Goal: Information Seeking & Learning: Find specific fact

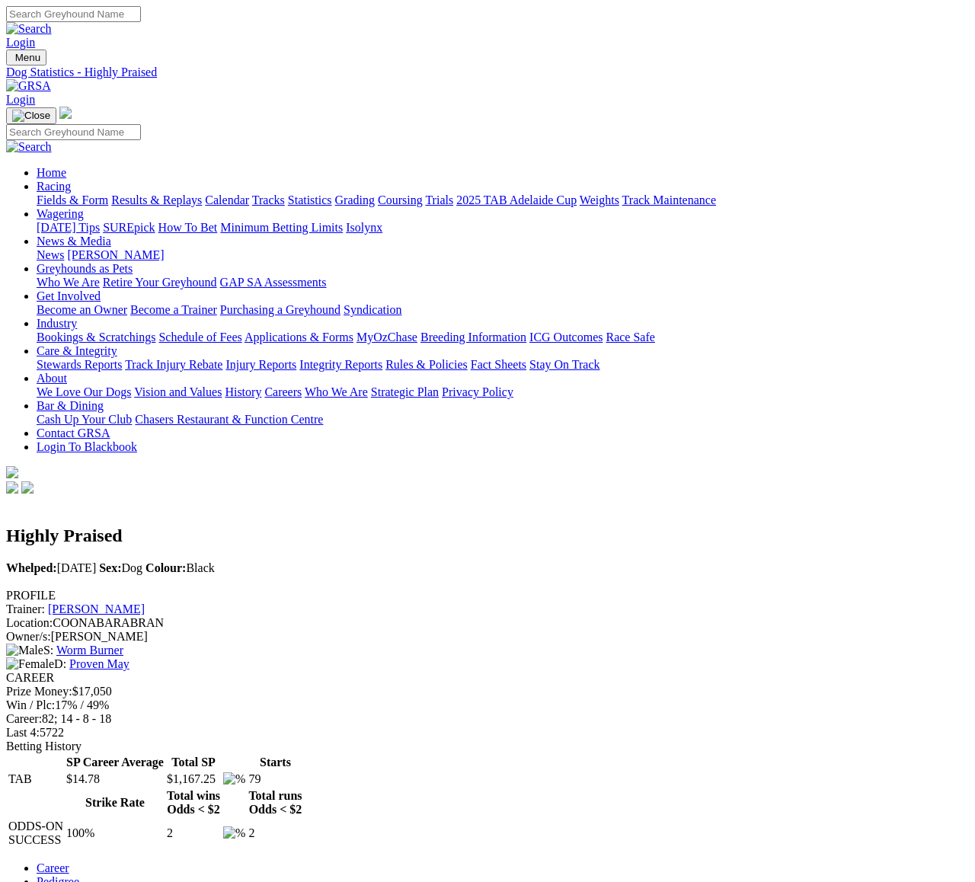
scroll to position [0, 171]
type input "Our Boy [PERSON_NAME]"
click at [52, 22] on img at bounding box center [29, 29] width 46 height 14
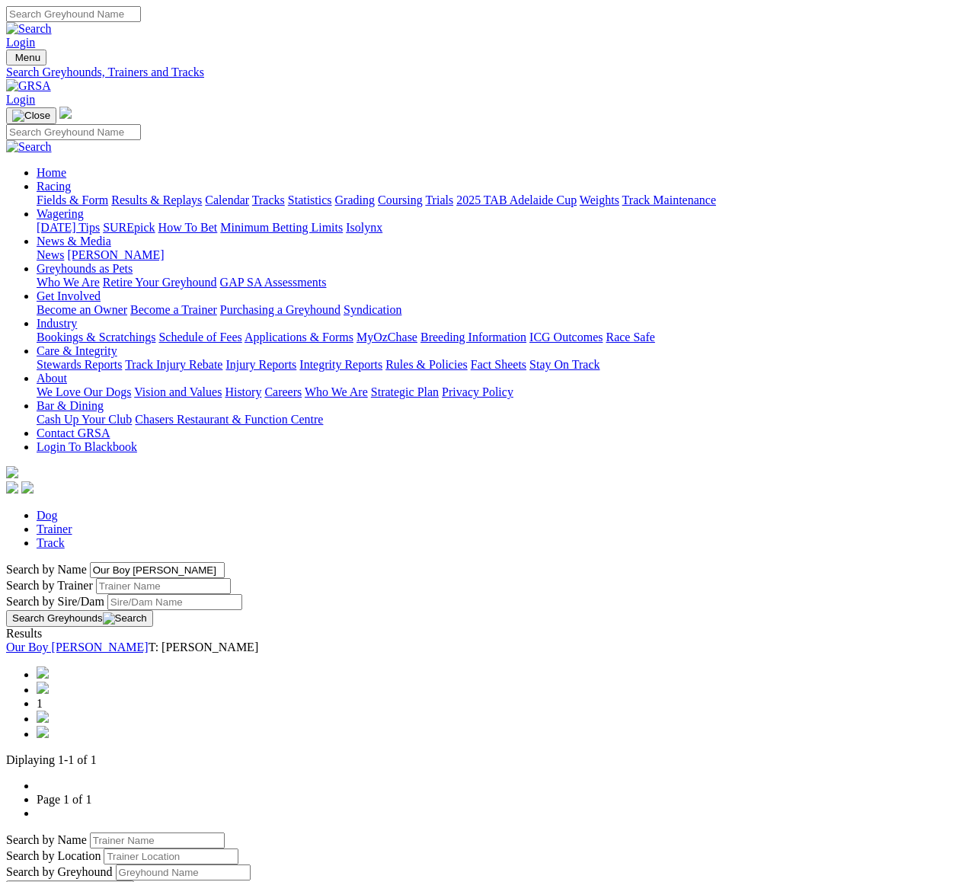
scroll to position [8, 0]
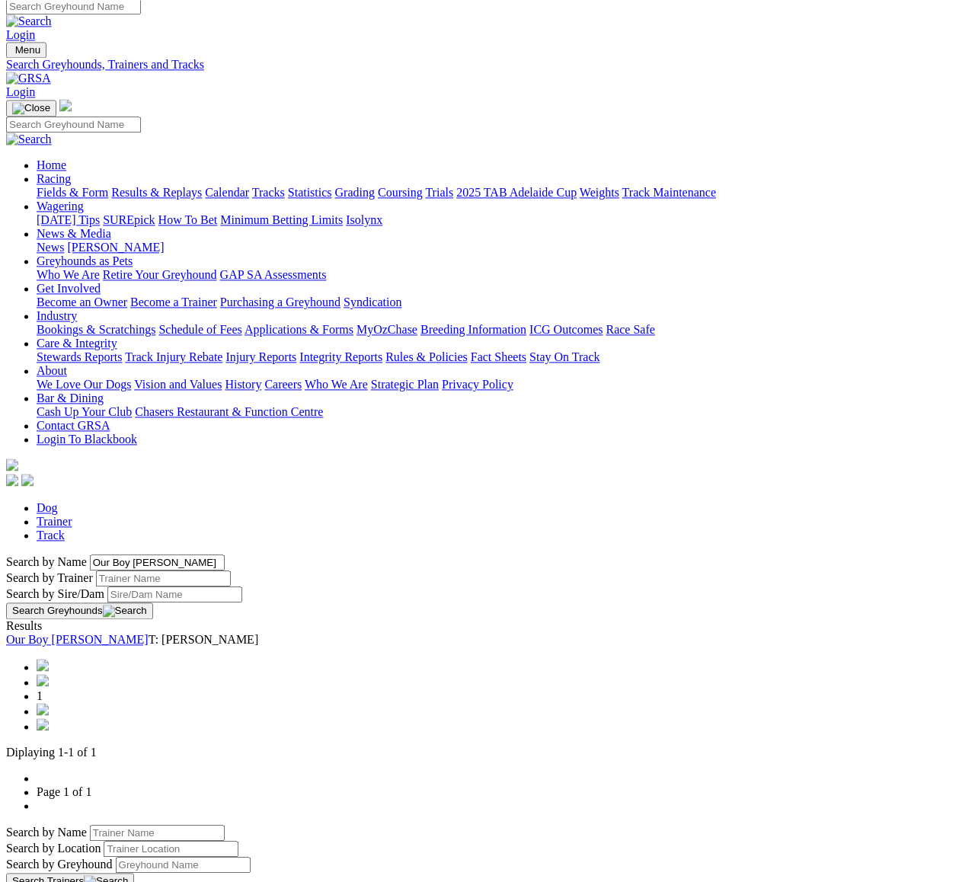
click at [149, 633] on link "Our Boy [PERSON_NAME]" at bounding box center [77, 639] width 142 height 13
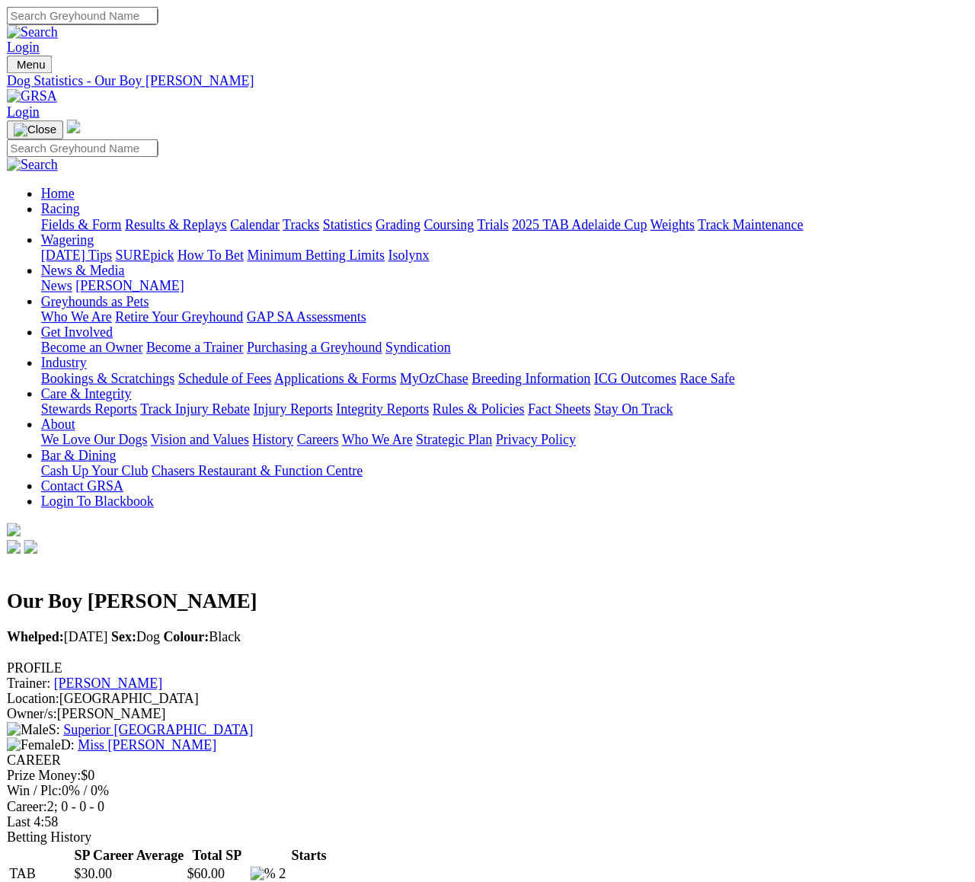
scroll to position [8, 0]
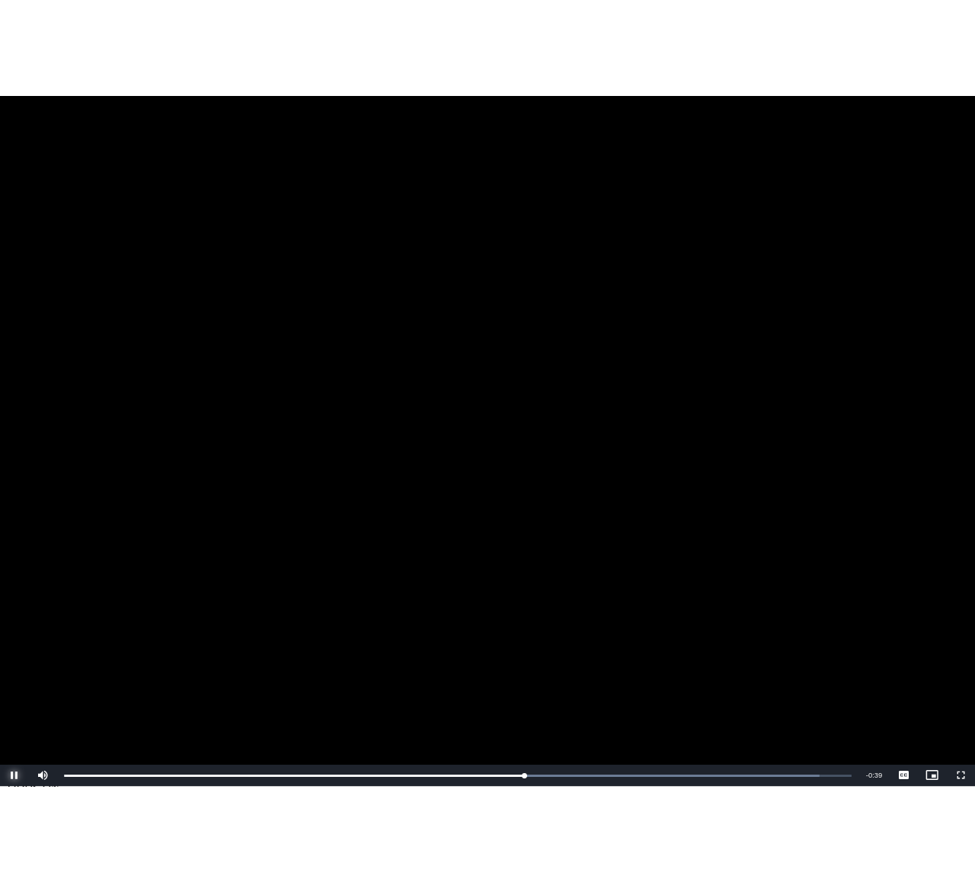
scroll to position [19, 0]
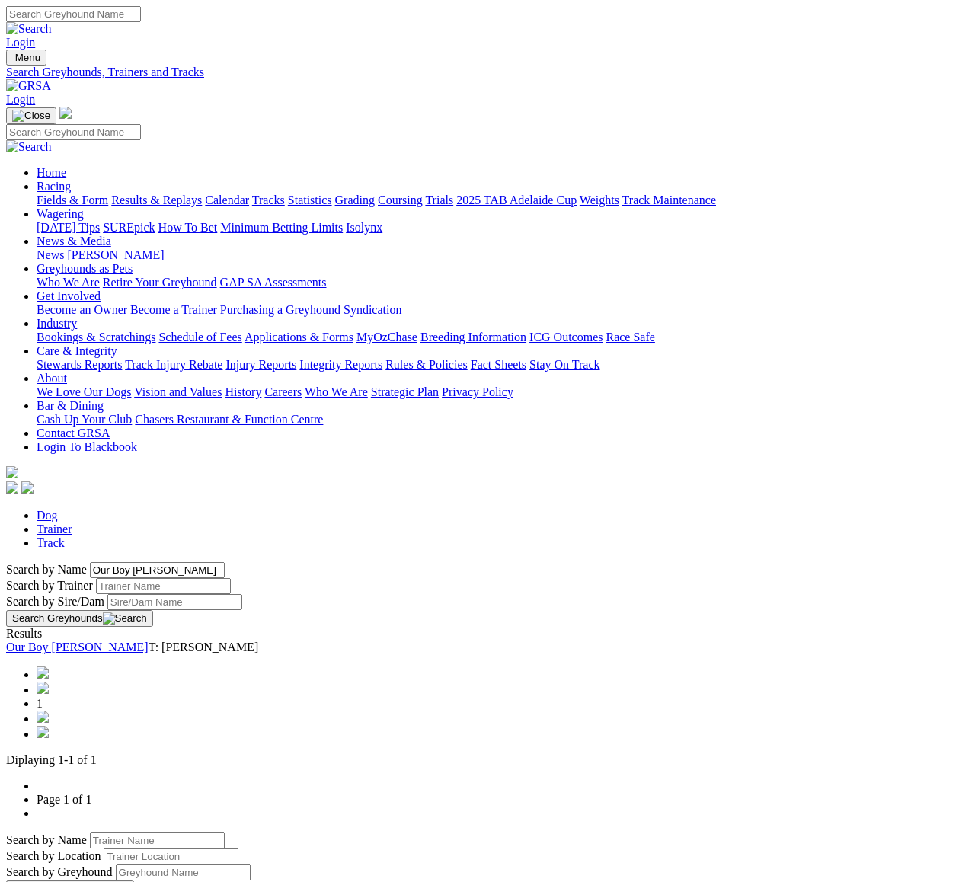
scroll to position [66, 0]
